Goal: Navigation & Orientation: Find specific page/section

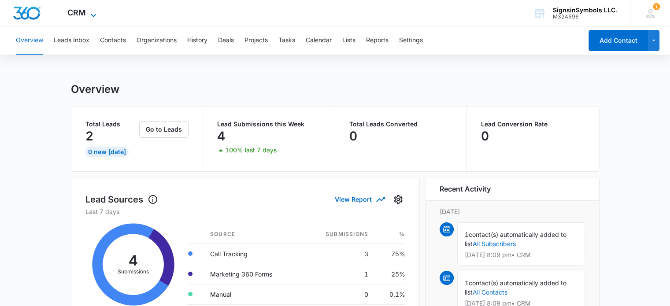
click at [82, 15] on span "CRM" at bounding box center [76, 12] width 19 height 9
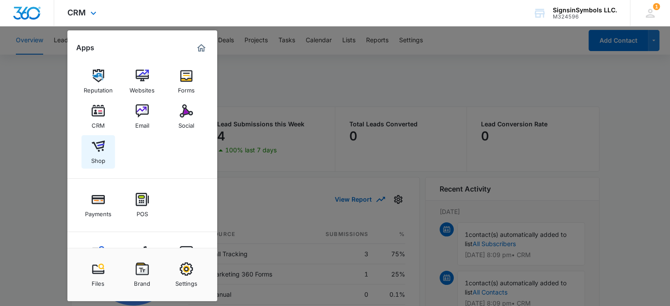
click at [96, 152] on img at bounding box center [98, 146] width 13 height 13
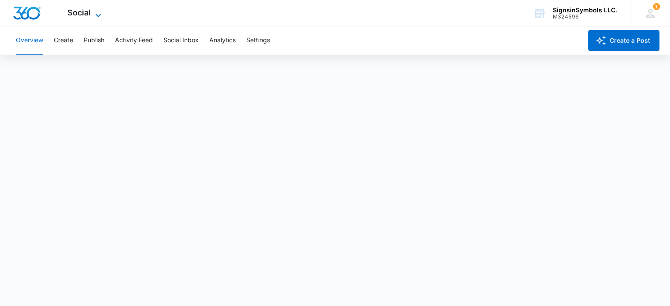
click at [86, 14] on span "Social" at bounding box center [78, 12] width 23 height 9
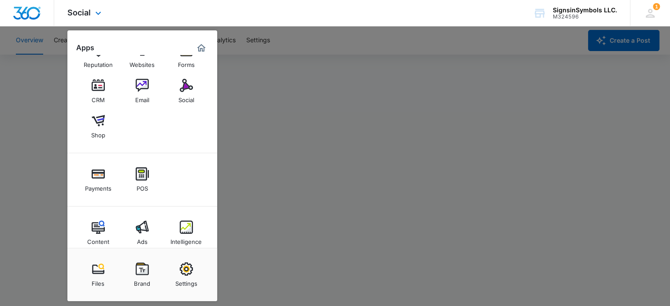
scroll to position [37, 0]
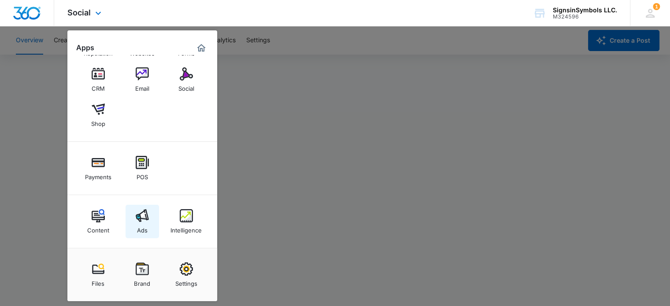
click at [142, 223] on div "Ads" at bounding box center [142, 227] width 11 height 11
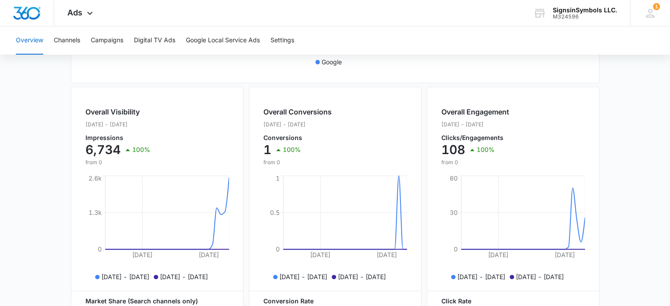
scroll to position [290, 0]
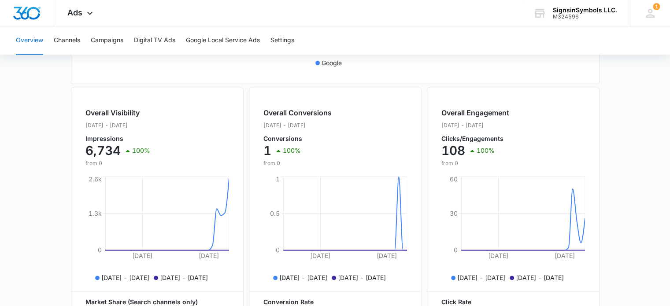
click at [229, 226] on div "Aug 24, 2025 Sep 14, 2025 0 1.3k 2.6k Aug. 15 - Sep. 14, 2025 Jul. 15 - Aug. 14…" at bounding box center [157, 229] width 144 height 110
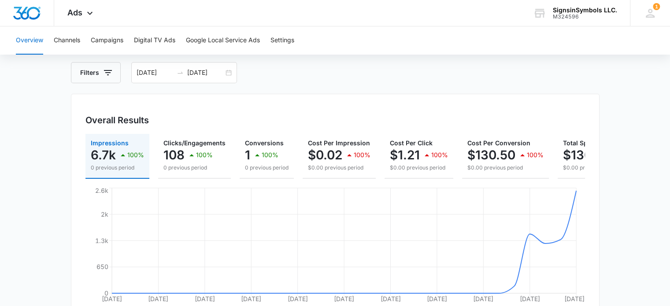
scroll to position [41, 0]
click at [67, 42] on button "Channels" at bounding box center [67, 40] width 26 height 28
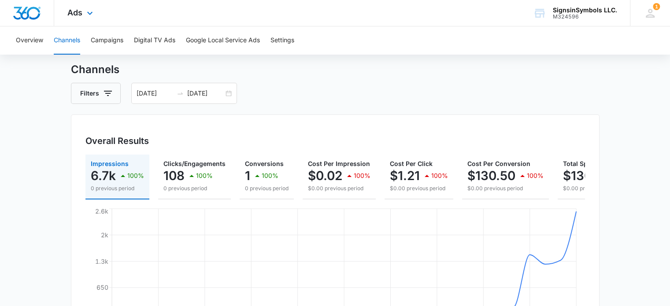
scroll to position [28, 0]
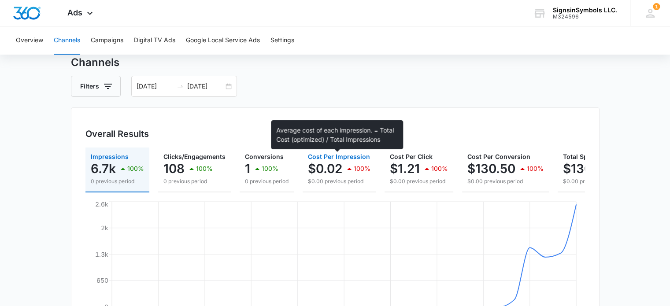
click at [342, 159] on span "Cost Per Impression" at bounding box center [339, 156] width 62 height 7
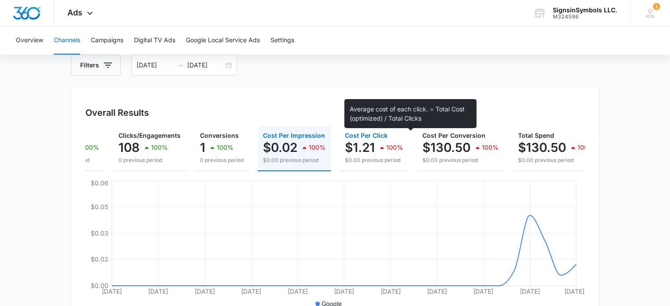
scroll to position [0, 0]
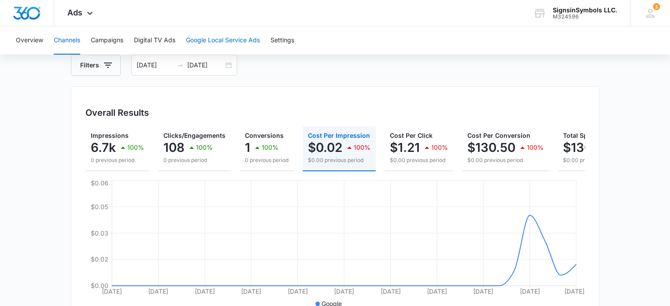
click at [211, 40] on button "Google Local Service Ads" at bounding box center [223, 40] width 74 height 28
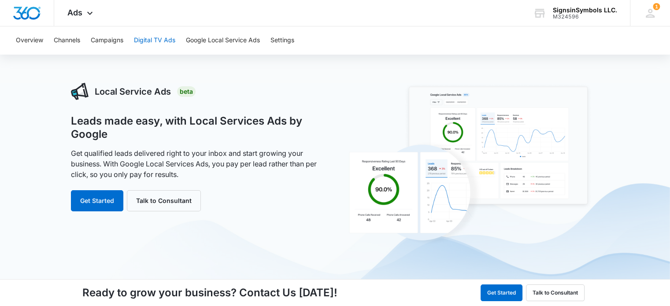
click at [160, 42] on button "Digital TV Ads" at bounding box center [154, 40] width 41 height 28
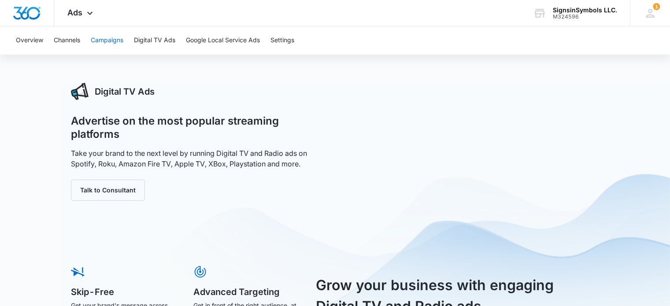
click at [112, 41] on button "Campaigns" at bounding box center [107, 40] width 33 height 28
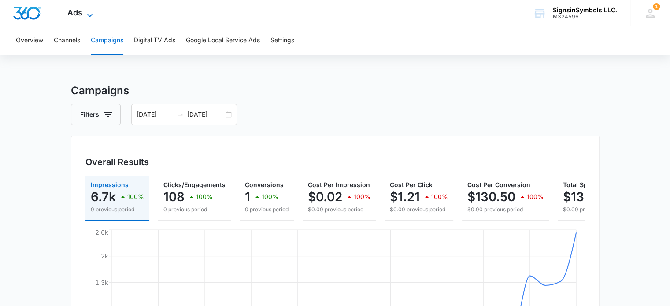
click at [88, 15] on icon at bounding box center [89, 15] width 5 height 3
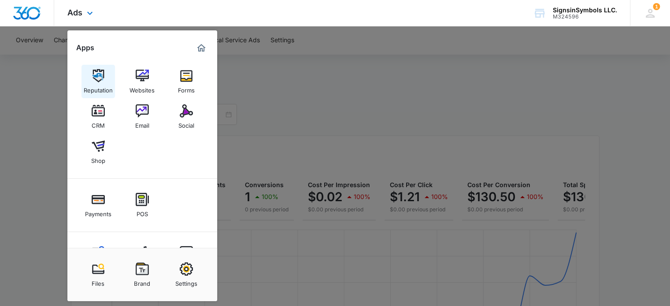
click at [107, 82] on link "Reputation" at bounding box center [98, 81] width 33 height 33
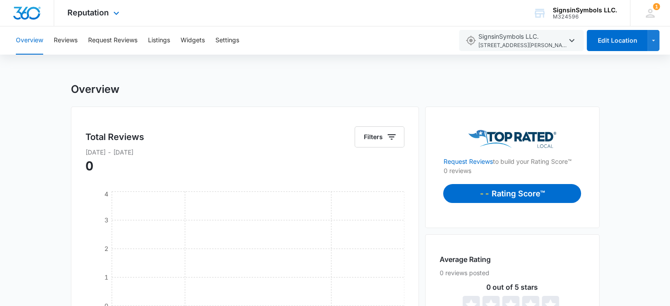
click at [89, 20] on div "Reputation Apps Reputation Websites Forms CRM Email Social Shop Payments POS Co…" at bounding box center [94, 13] width 81 height 26
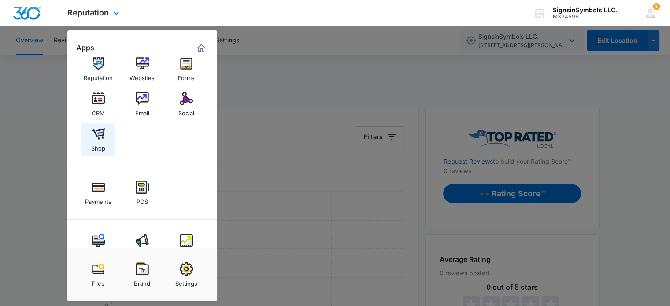
scroll to position [37, 0]
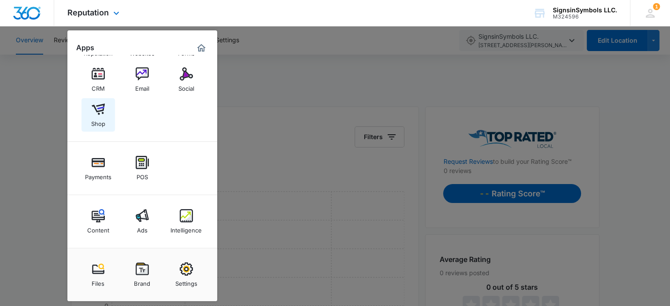
click at [95, 116] on img at bounding box center [98, 109] width 13 height 13
